Goal: Check status: Check status

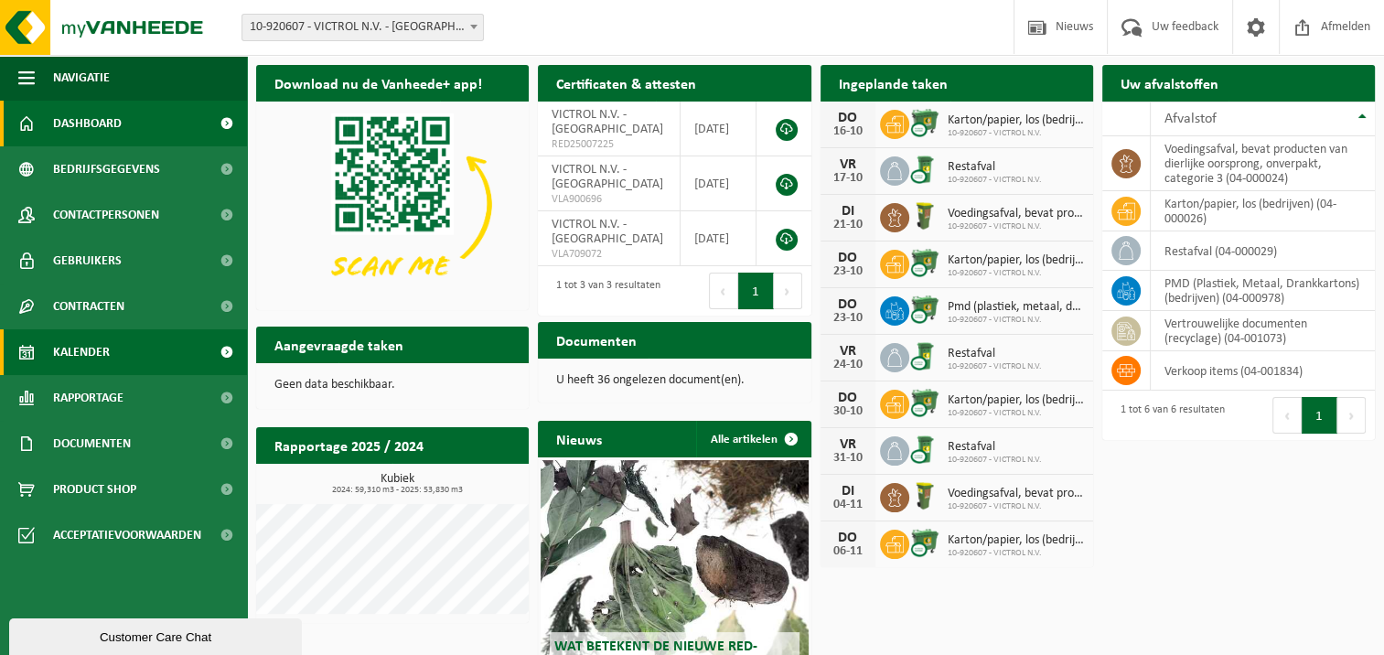
click at [88, 354] on span "Kalender" at bounding box center [81, 352] width 57 height 46
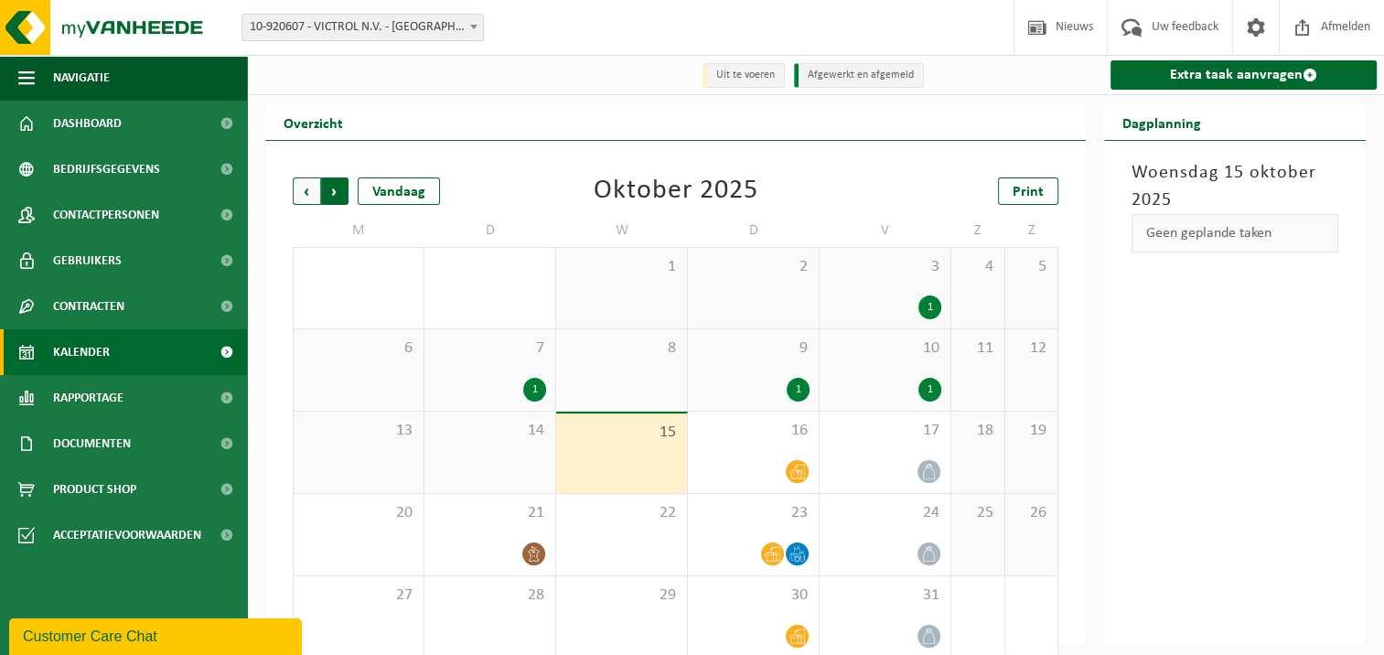
click at [304, 194] on span "Vorige" at bounding box center [306, 190] width 27 height 27
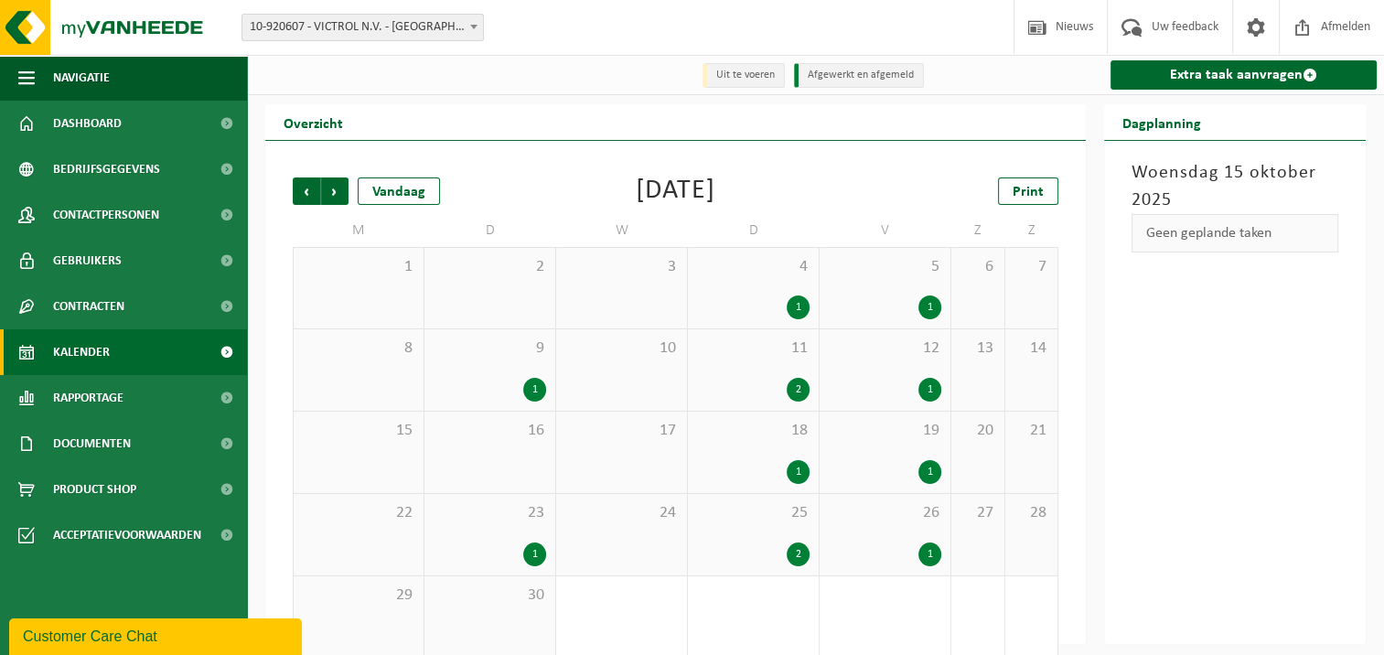
click at [798, 307] on div "1" at bounding box center [798, 307] width 23 height 24
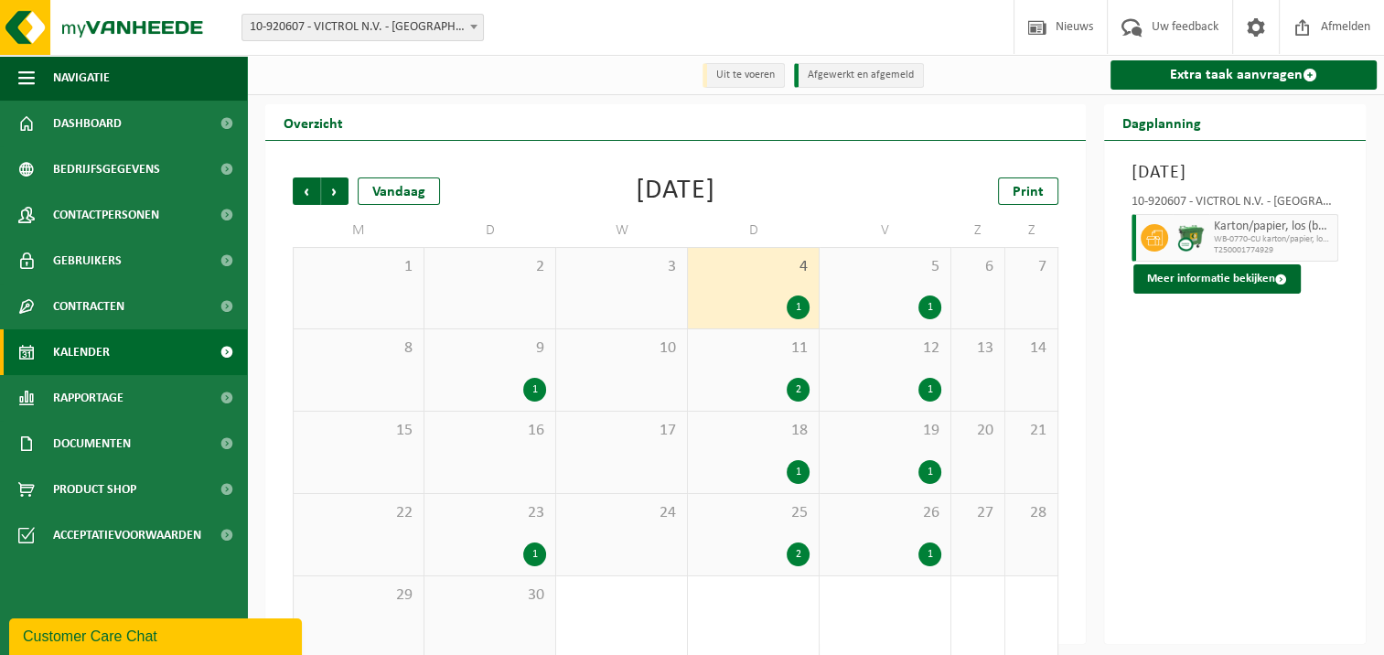
click at [797, 553] on div "2" at bounding box center [798, 554] width 23 height 24
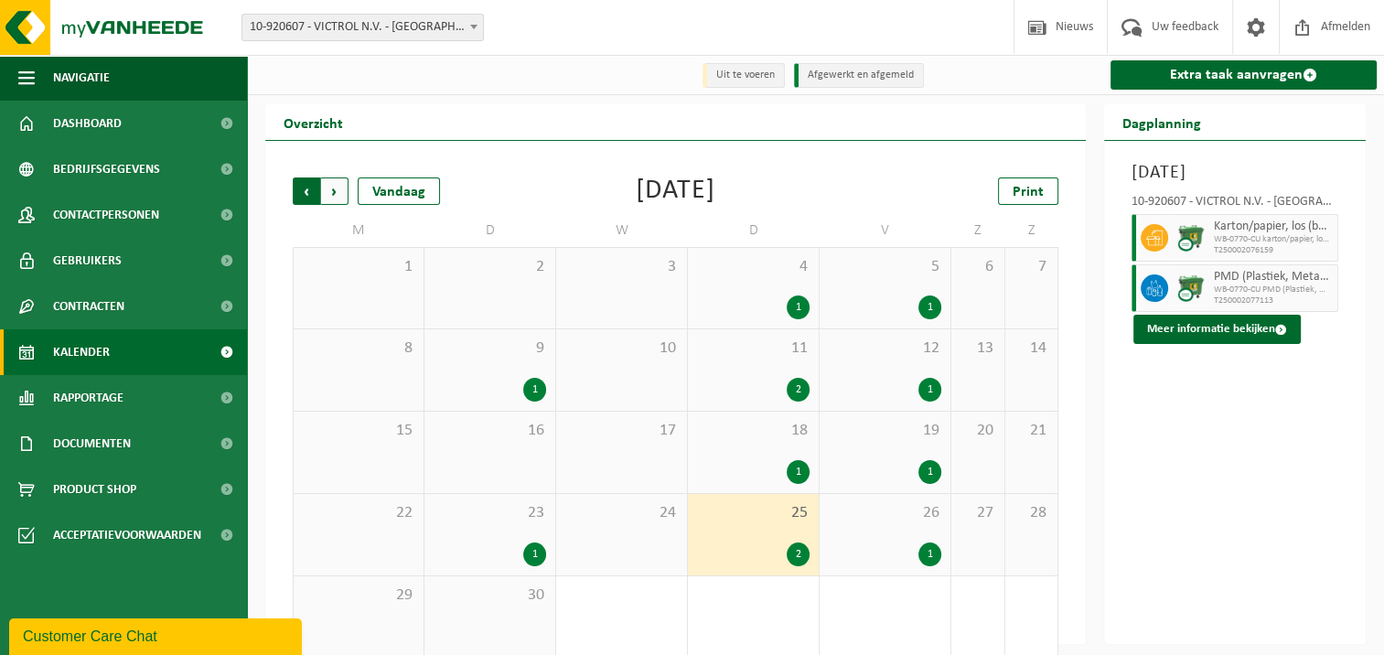
click at [331, 198] on span "Volgende" at bounding box center [334, 190] width 27 height 27
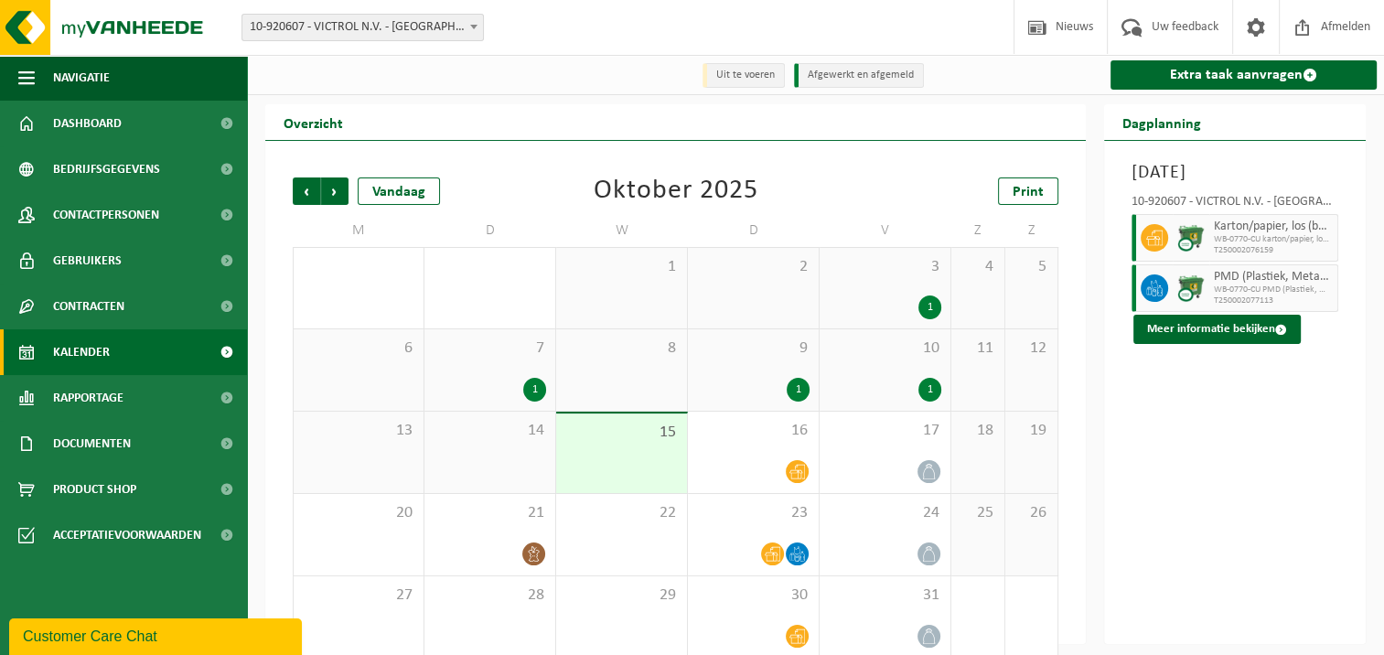
click at [798, 388] on div "1" at bounding box center [798, 390] width 23 height 24
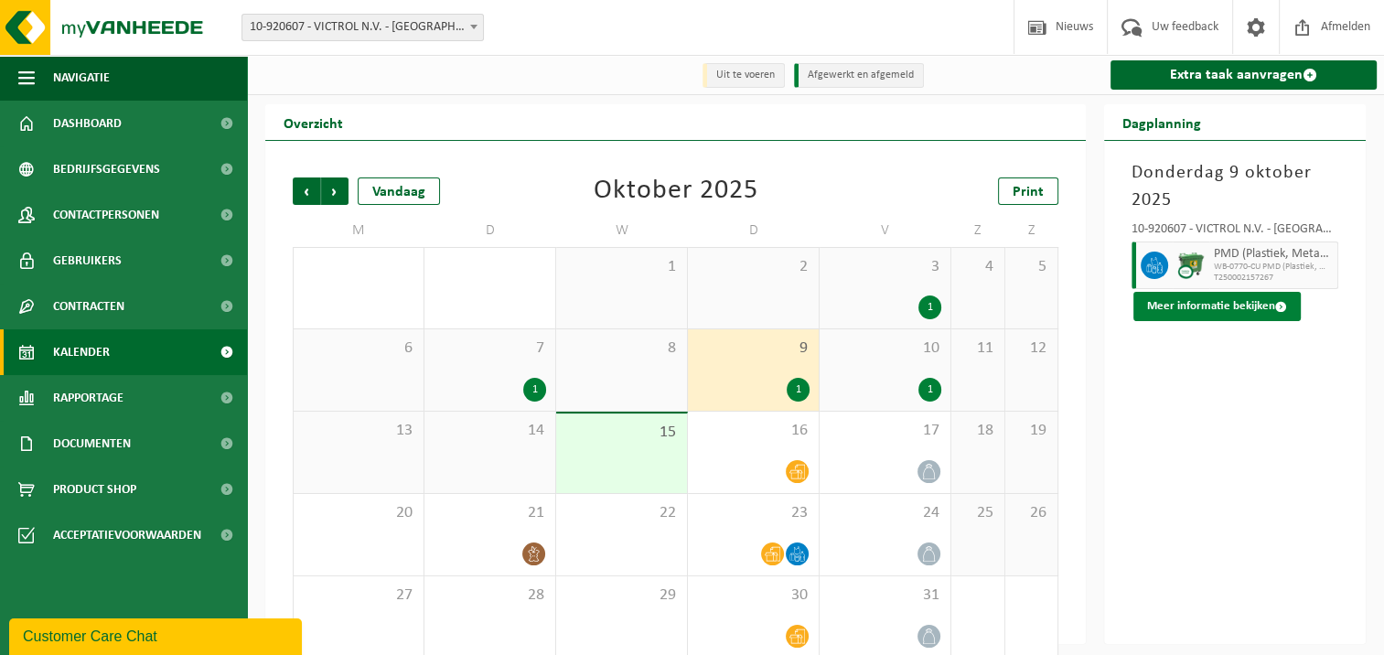
click at [1220, 303] on button "Meer informatie bekijken" at bounding box center [1216, 306] width 167 height 29
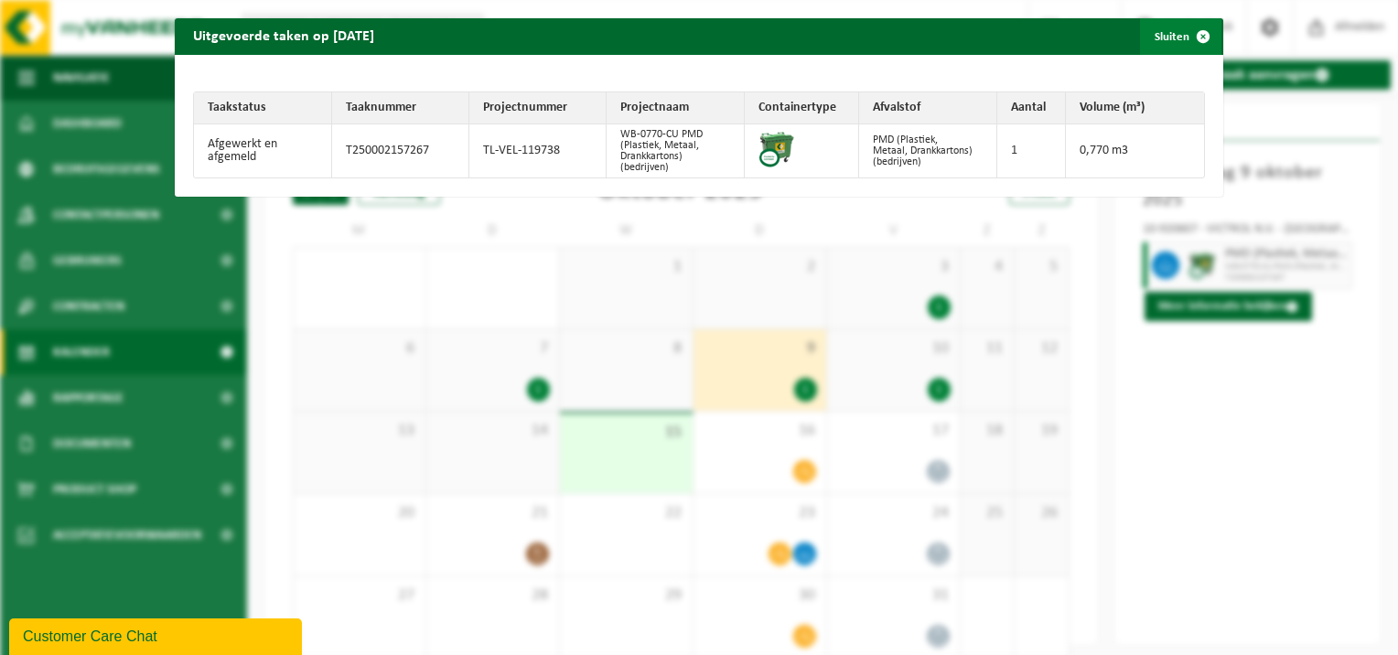
click at [1187, 37] on span "button" at bounding box center [1203, 36] width 37 height 37
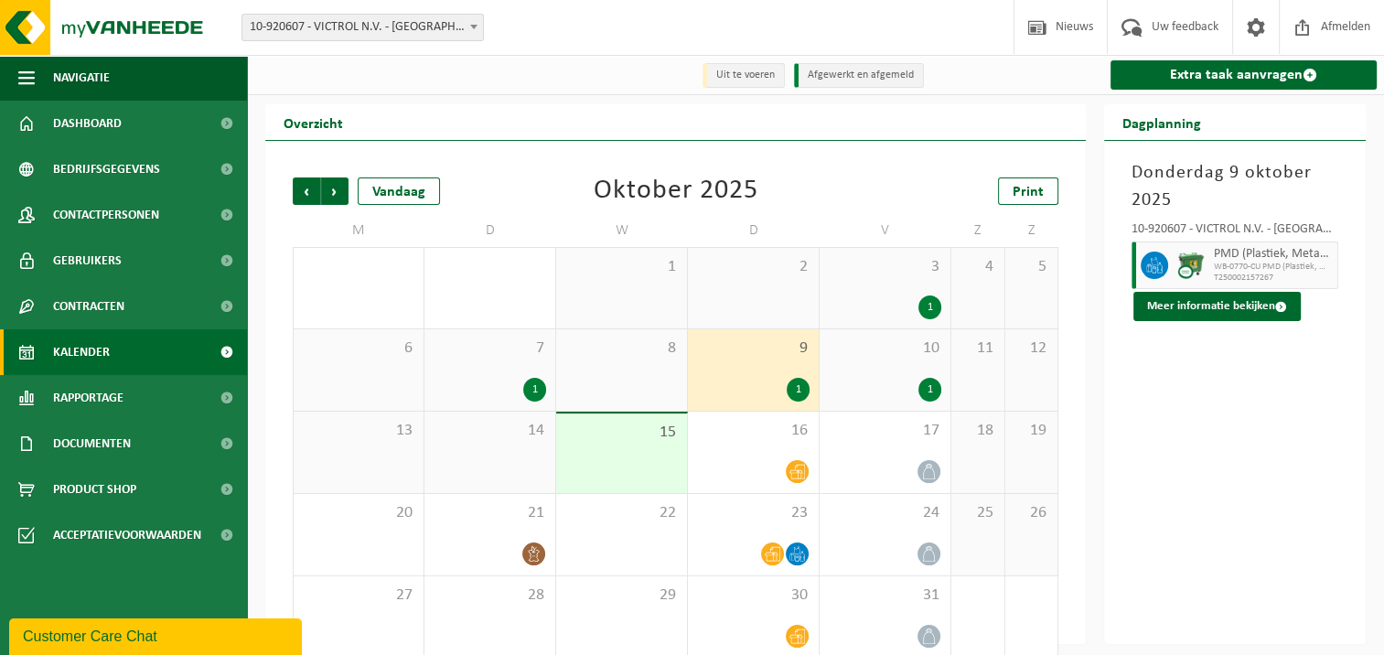
click at [794, 318] on div "2" at bounding box center [753, 288] width 131 height 80
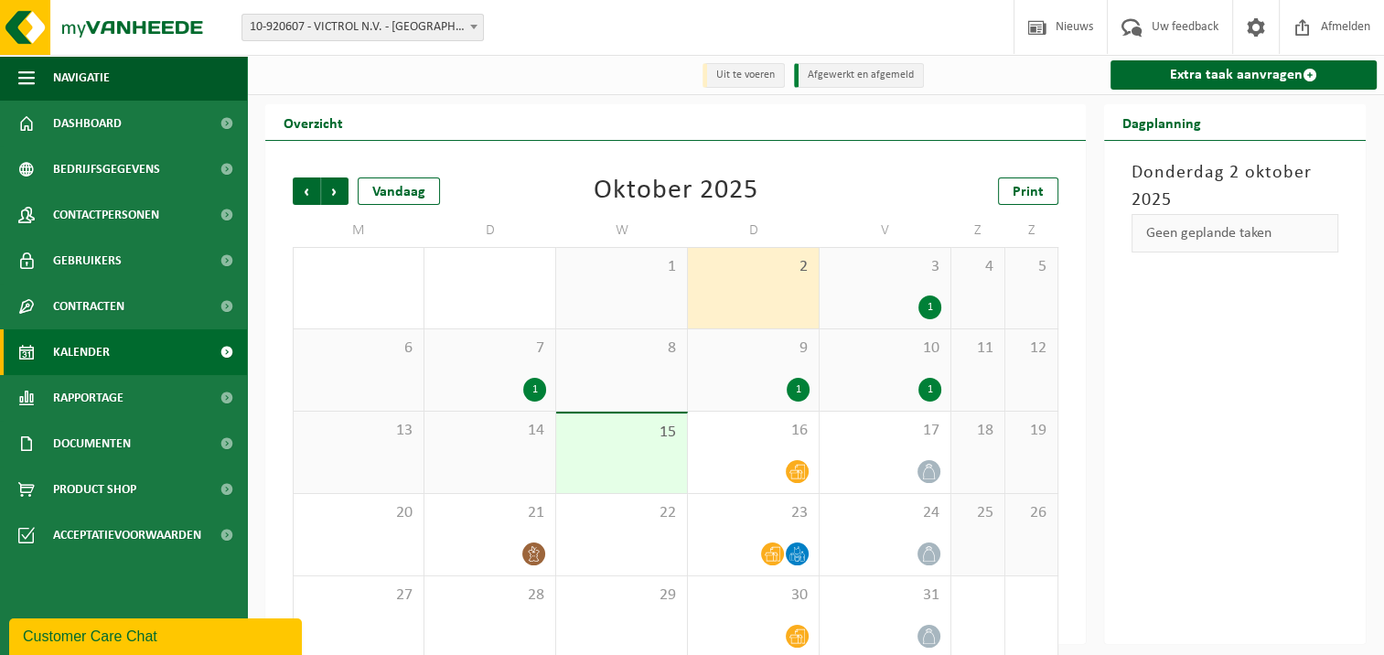
click at [797, 388] on div "1" at bounding box center [798, 390] width 23 height 24
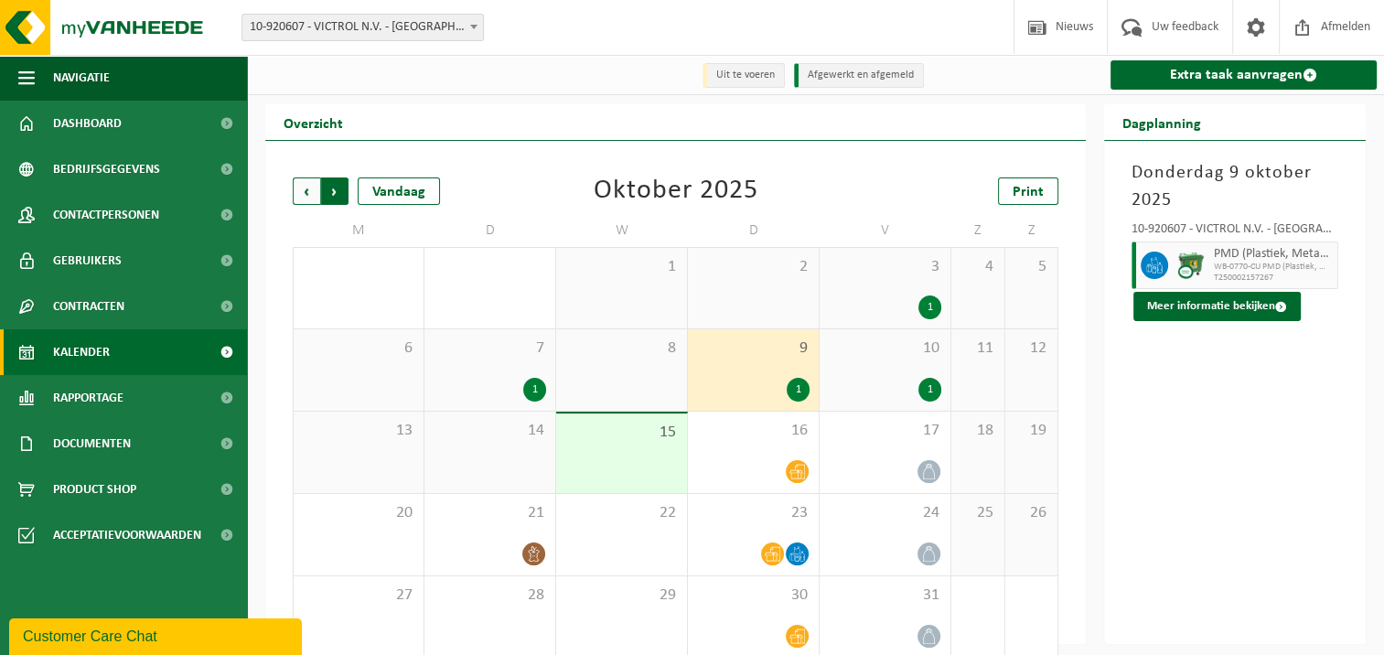
click at [309, 190] on span "Vorige" at bounding box center [306, 190] width 27 height 27
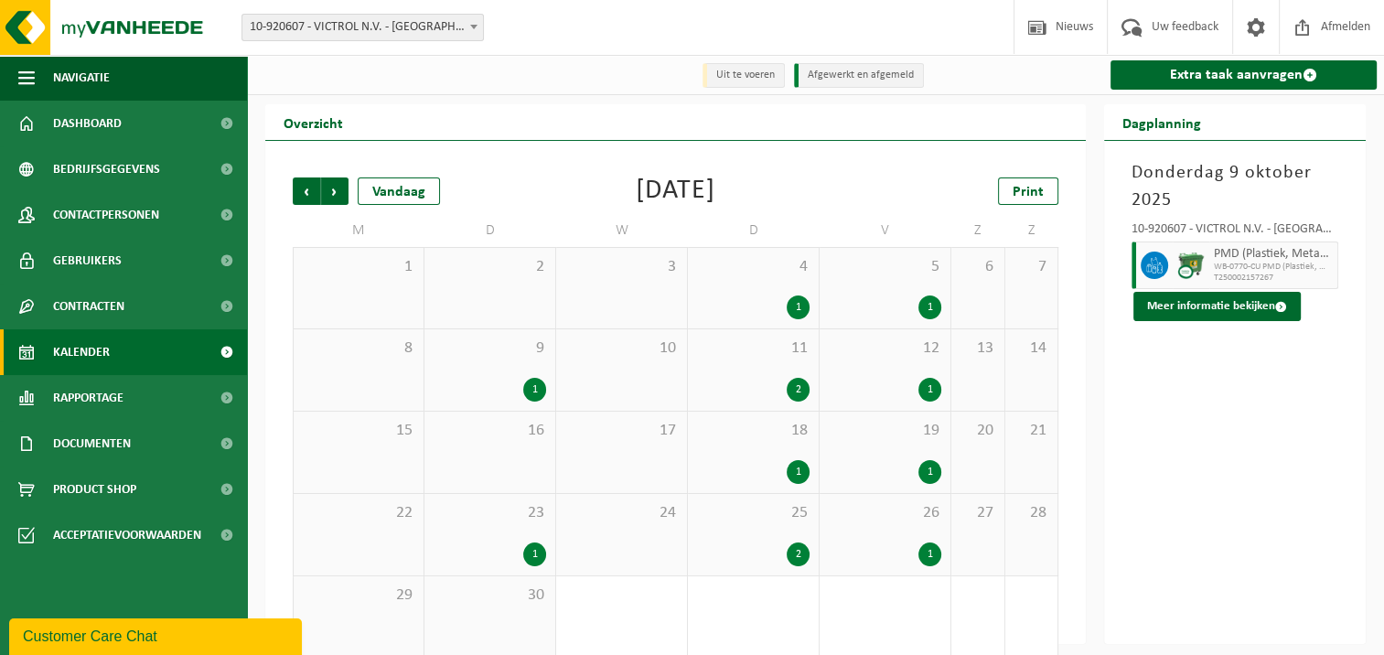
click at [798, 557] on div "2" at bounding box center [798, 554] width 23 height 24
